Goal: Transaction & Acquisition: Purchase product/service

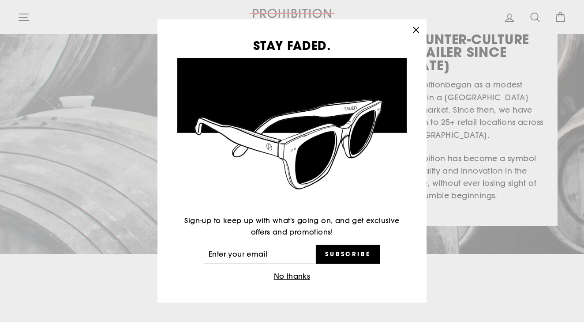
scroll to position [117, 0]
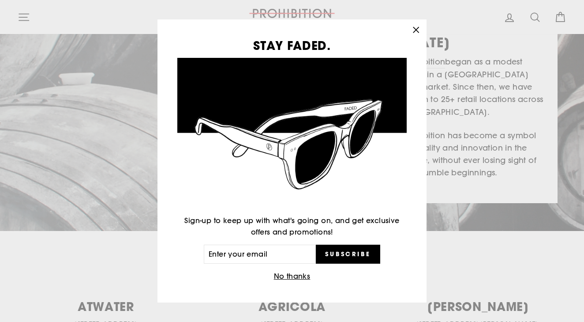
click at [415, 23] on button ""Close (esc)"" at bounding box center [416, 29] width 21 height 21
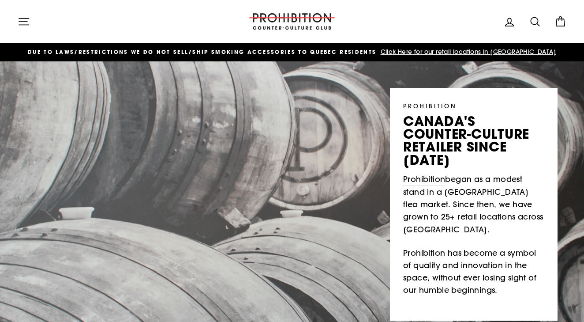
scroll to position [0, 0]
click at [20, 25] on icon "button" at bounding box center [24, 21] width 10 height 7
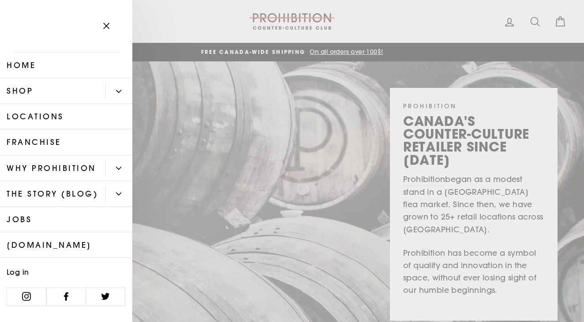
click at [118, 93] on icon "Primary" at bounding box center [118, 91] width 5 height 5
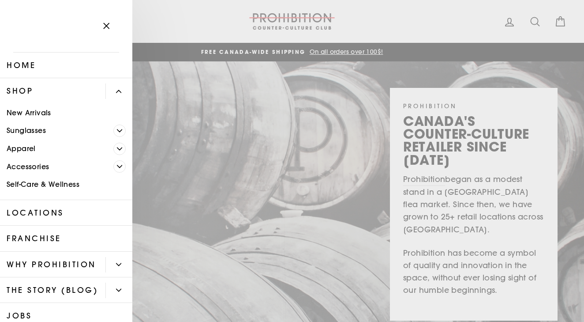
click at [47, 169] on link "Accessories" at bounding box center [56, 167] width 113 height 18
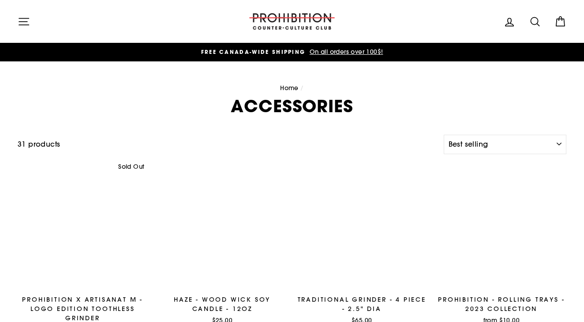
select select "best-selling"
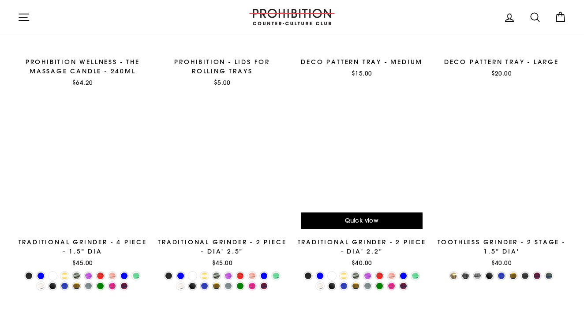
scroll to position [1306, 0]
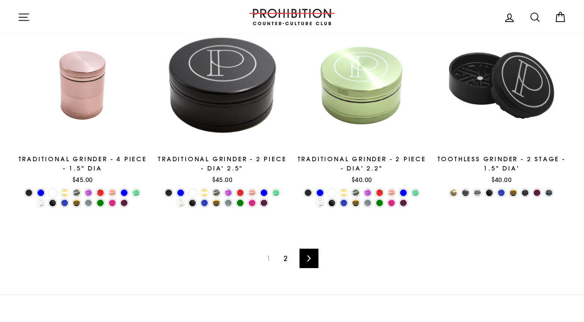
click at [290, 257] on link "2" at bounding box center [286, 258] width 15 height 14
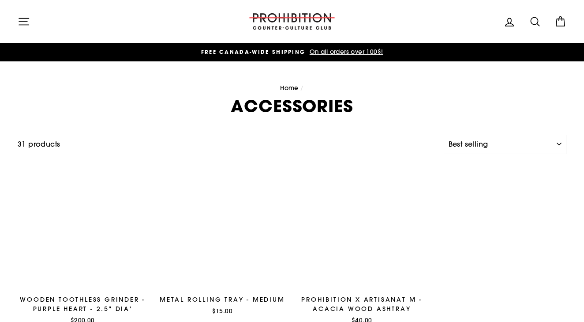
select select "best-selling"
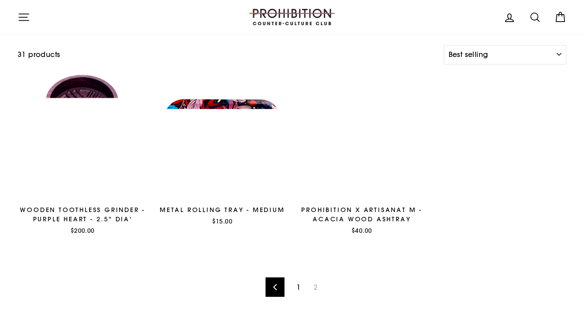
scroll to position [92, 0]
